Goal: Communication & Community: Share content

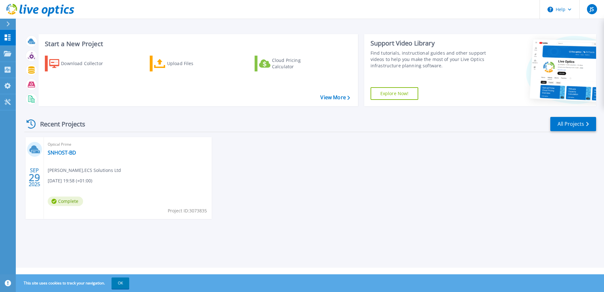
click at [76, 149] on div "Optical Prime SNHOST-BD Jerom Sanjeevan , ECS Solutions Ltd 09/29/2025, 19:58 (…" at bounding box center [128, 178] width 168 height 82
click at [35, 149] on icon at bounding box center [33, 148] width 9 height 7
click at [70, 155] on link "SNHOST-BD" at bounding box center [62, 152] width 28 height 6
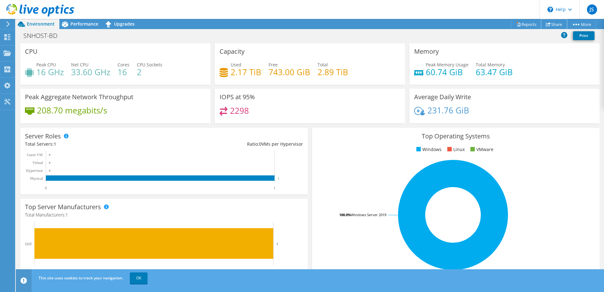
click at [551, 26] on link "Share" at bounding box center [554, 24] width 26 height 10
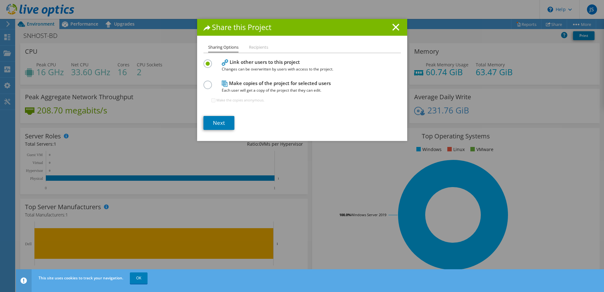
click at [258, 47] on li "Recipients" at bounding box center [258, 48] width 19 height 8
click at [220, 126] on link "Next" at bounding box center [218, 123] width 31 height 14
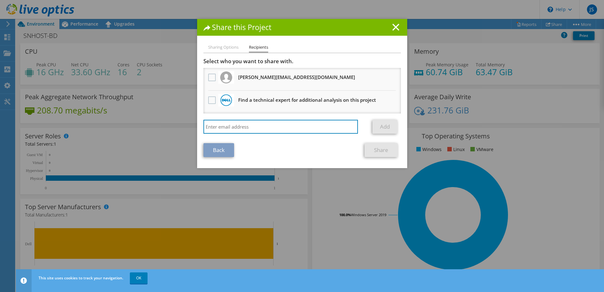
click at [270, 124] on input "search" at bounding box center [280, 127] width 155 height 14
click at [301, 131] on input "search" at bounding box center [280, 127] width 155 height 14
paste input "[PERSON_NAME][EMAIL_ADDRESS][PERSON_NAME][DOMAIN_NAME]"
type input "[PERSON_NAME][EMAIL_ADDRESS][PERSON_NAME][DOMAIN_NAME]"
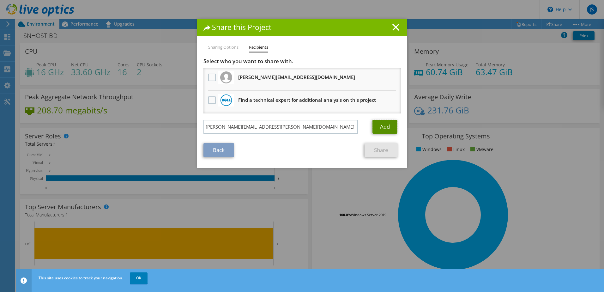
click at [385, 128] on link "Add" at bounding box center [384, 127] width 25 height 14
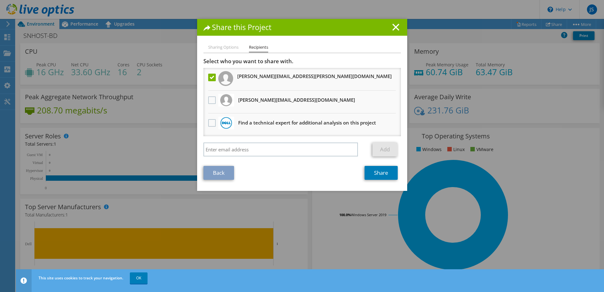
click at [277, 96] on h3 "[PERSON_NAME][EMAIL_ADDRESS][DOMAIN_NAME] Will receive an anonymous copy" at bounding box center [296, 100] width 117 height 10
click at [277, 100] on h3 "[PERSON_NAME][EMAIL_ADDRESS][DOMAIN_NAME] Will receive an anonymous copy" at bounding box center [296, 100] width 117 height 10
click at [207, 102] on div at bounding box center [212, 100] width 11 height 13
click at [210, 100] on label at bounding box center [212, 100] width 9 height 8
click at [0, 0] on input "checkbox" at bounding box center [0, 0] width 0 height 0
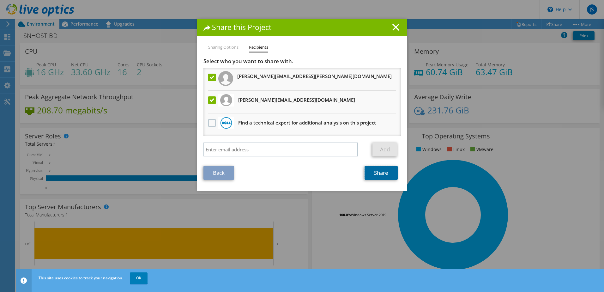
click at [373, 175] on link "Share" at bounding box center [381, 173] width 33 height 14
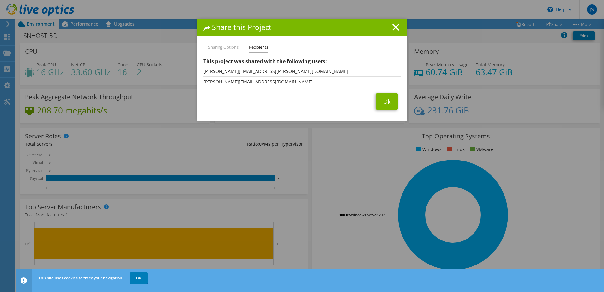
click at [225, 46] on li "Sharing Options" at bounding box center [223, 48] width 30 height 8
click at [382, 100] on link "Ok" at bounding box center [387, 101] width 22 height 16
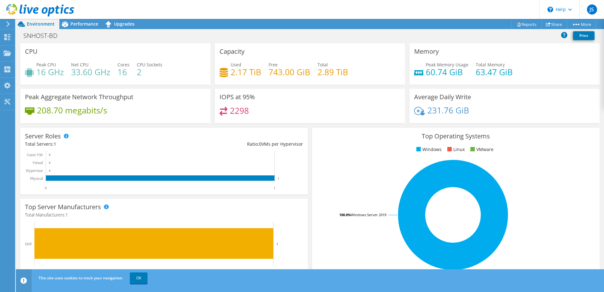
click at [0, 0] on link "Copy" at bounding box center [0, 0] width 0 height 0
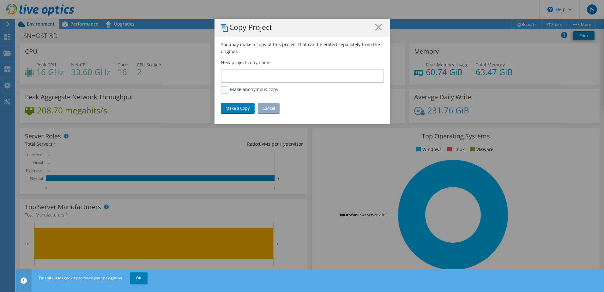
click at [375, 29] on icon at bounding box center [378, 27] width 7 height 7
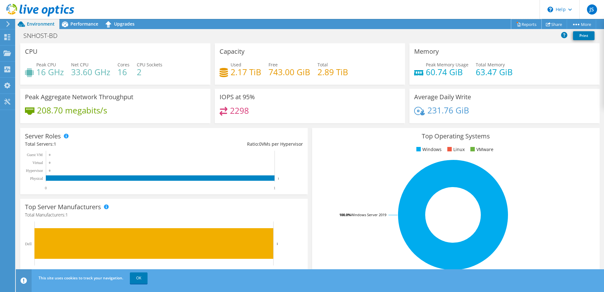
click at [528, 24] on link "Reports" at bounding box center [526, 24] width 30 height 10
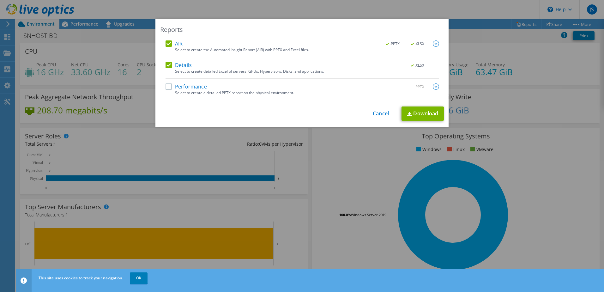
click at [179, 91] on div "Select to create a detailed PPTX report on the physical environment." at bounding box center [307, 93] width 264 height 4
click at [170, 86] on label "Performance" at bounding box center [186, 86] width 41 height 6
click at [0, 0] on input "Performance" at bounding box center [0, 0] width 0 height 0
click at [373, 116] on link "Cancel" at bounding box center [381, 114] width 16 height 6
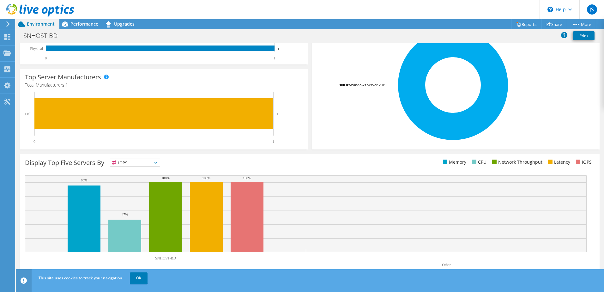
scroll to position [67, 0]
